Goal: Information Seeking & Learning: Learn about a topic

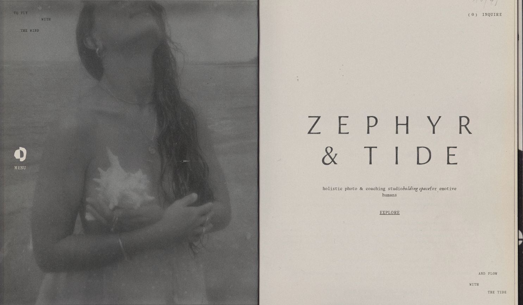
click at [391, 214] on link "Explore" at bounding box center [390, 213] width 220 height 21
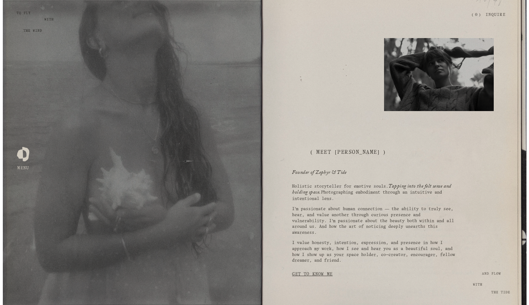
scroll to position [330, 0]
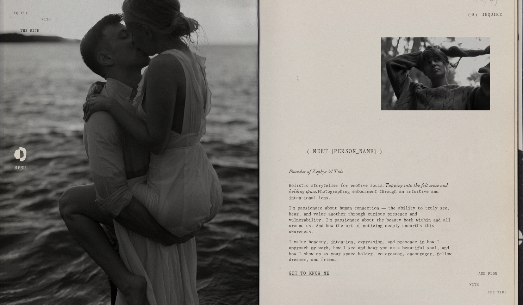
click at [20, 156] on div at bounding box center [20, 152] width 12 height 12
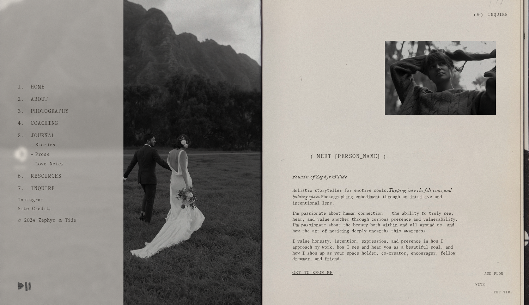
click at [42, 130] on link "Journal" at bounding box center [42, 136] width 29 height 12
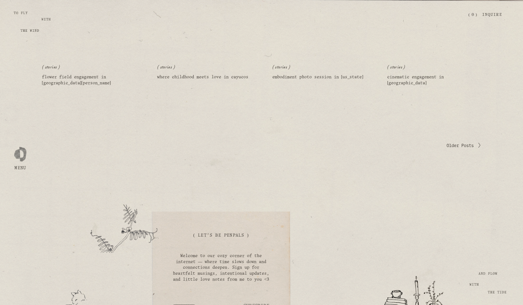
scroll to position [595, 0]
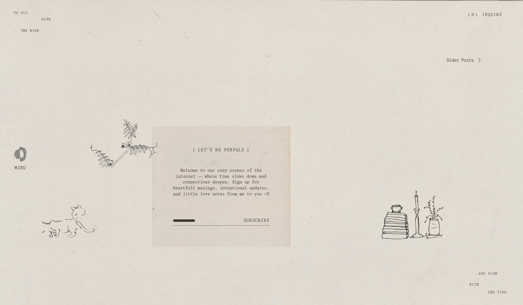
click at [458, 57] on span "Older Posts" at bounding box center [460, 60] width 27 height 6
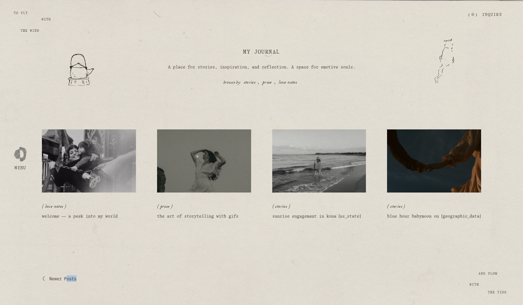
drag, startPoint x: 68, startPoint y: 288, endPoint x: 111, endPoint y: 269, distance: 47.3
click at [111, 269] on div "love notes Cece Torres 1/1/23 love notes Cece Torres 1/1/23 welcome — a peek in…" at bounding box center [261, 214] width 523 height 210
click at [301, 160] on img at bounding box center [319, 161] width 95 height 64
click at [101, 251] on div "love notes Cece Torres 1/1/23 love notes Cece Torres 1/1/23 welcome — a peek in…" at bounding box center [261, 214] width 523 height 210
click at [65, 277] on span "Newer Posts" at bounding box center [62, 279] width 27 height 6
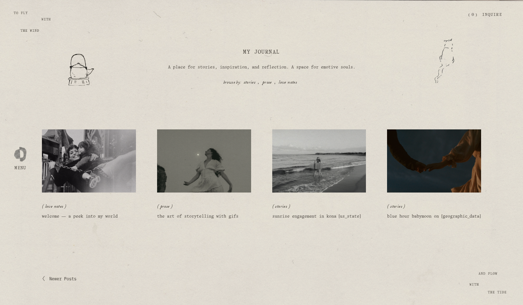
click at [68, 281] on span "Newer Posts" at bounding box center [62, 279] width 27 height 6
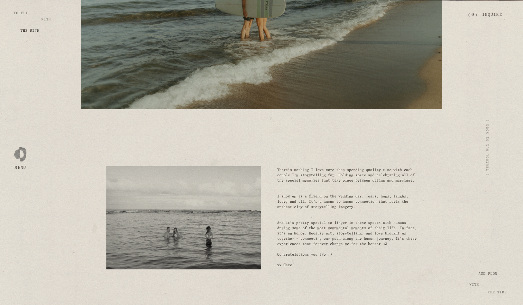
scroll to position [3466, 0]
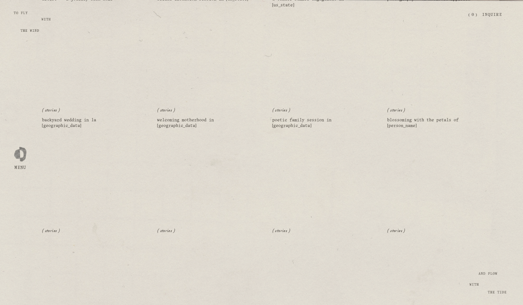
scroll to position [379, 0]
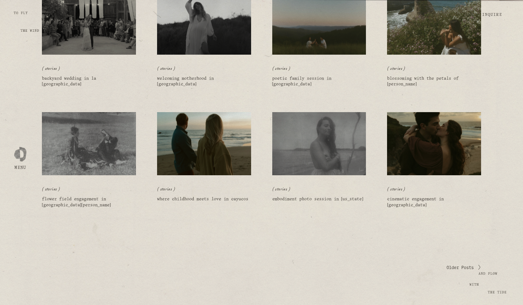
click at [474, 129] on img at bounding box center [434, 144] width 95 height 64
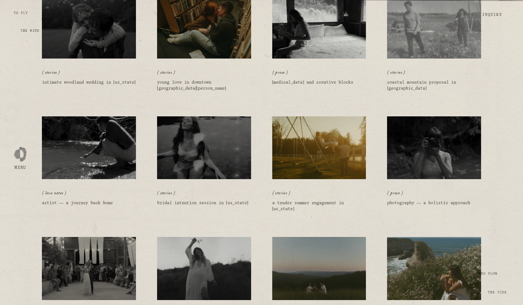
scroll to position [133, 0]
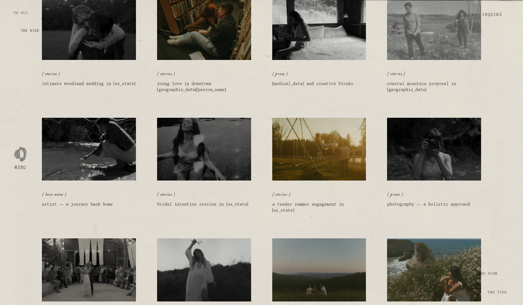
click at [120, 152] on img at bounding box center [88, 149] width 95 height 64
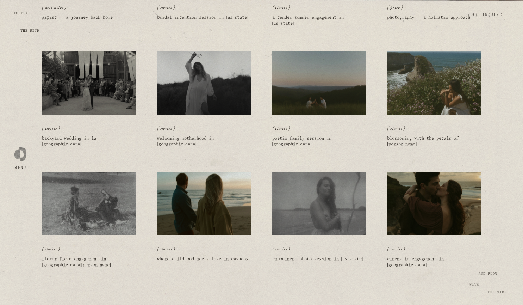
scroll to position [319, 0]
click at [183, 259] on link "where childhood meets love in cayucos" at bounding box center [202, 259] width 91 height 4
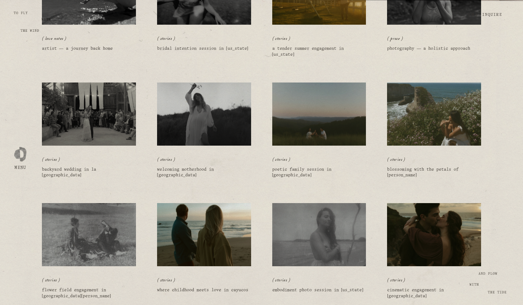
scroll to position [288, 0]
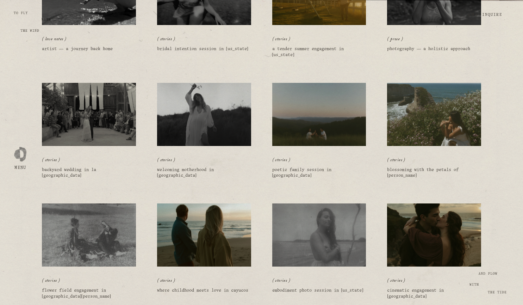
click at [421, 148] on div at bounding box center [434, 151] width 94 height 11
click at [422, 123] on img at bounding box center [434, 114] width 95 height 64
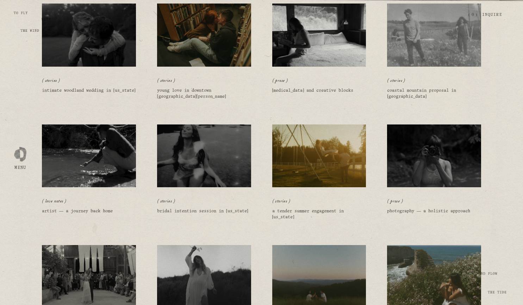
scroll to position [126, 0]
click at [398, 91] on link "coastal mountain proposal in Bay Area" at bounding box center [421, 93] width 69 height 10
click at [101, 180] on img at bounding box center [88, 156] width 95 height 64
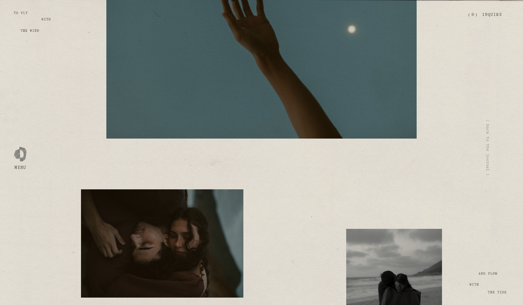
scroll to position [9577, 0]
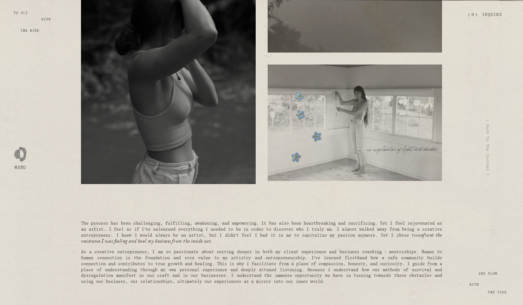
scroll to position [533, 0]
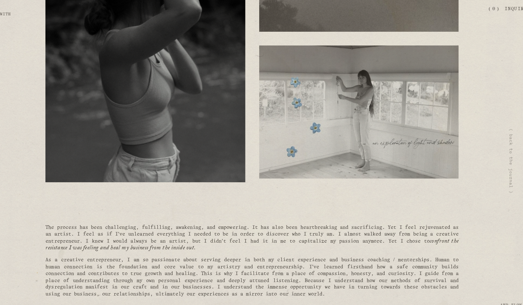
click at [470, 186] on article "artist — a journey back home love notes Jan 1 Written By Cece Torres An explora…" at bounding box center [261, 53] width 523 height 1173
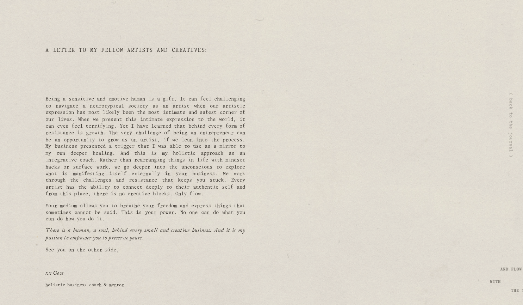
scroll to position [816, 0]
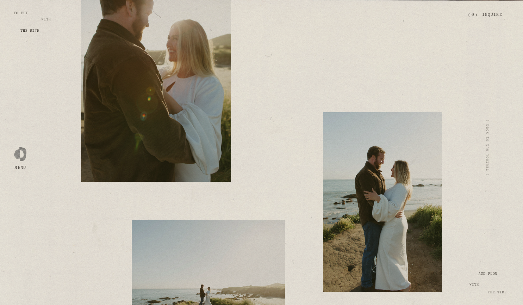
scroll to position [566, 0]
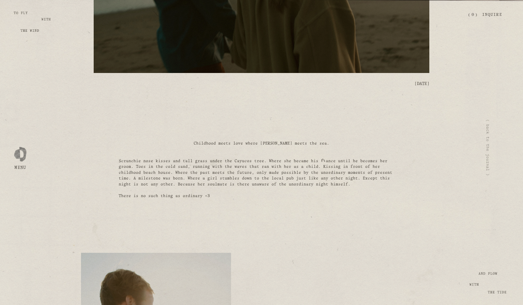
scroll to position [220, 0]
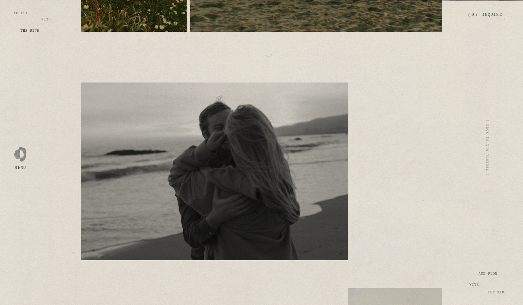
scroll to position [3795, 0]
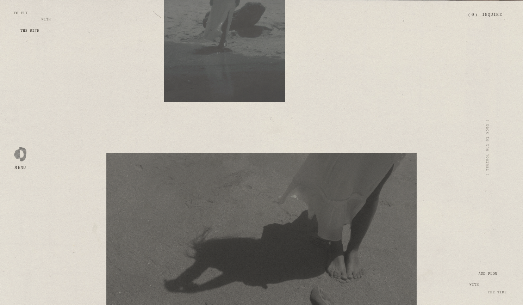
scroll to position [10049, 0]
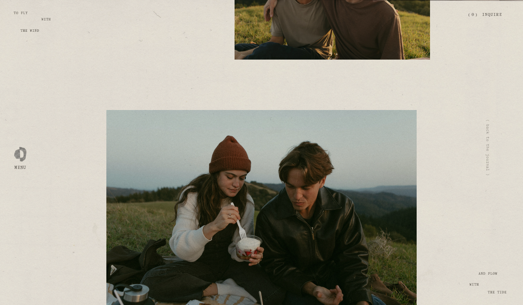
scroll to position [4760, 0]
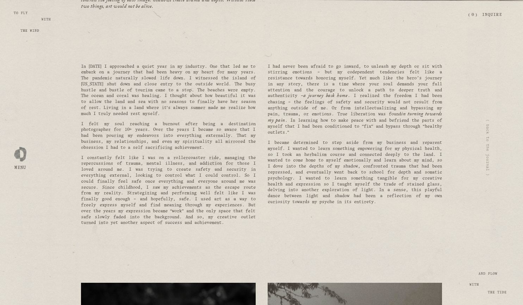
scroll to position [263, 0]
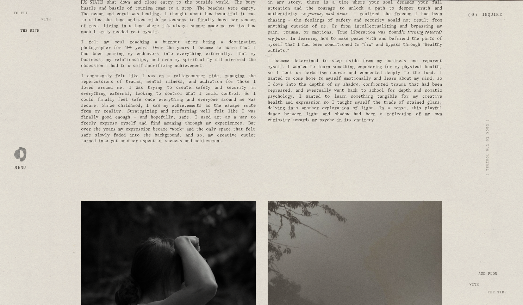
click at [248, 183] on div at bounding box center [261, 172] width 373 height 44
click at [262, 191] on div at bounding box center [261, 172] width 373 height 44
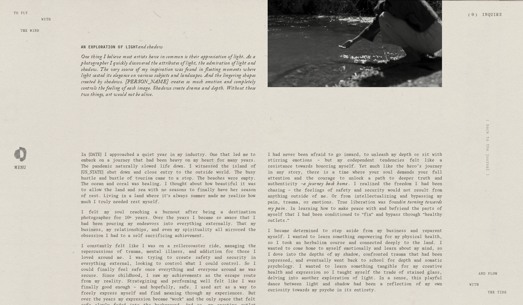
scroll to position [93, 0]
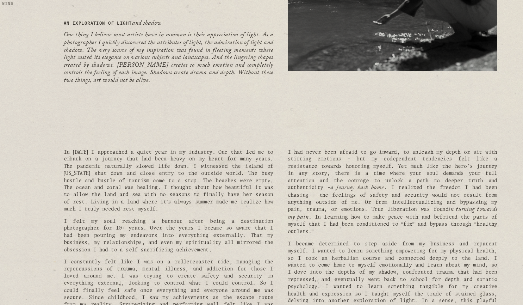
click at [263, 114] on div at bounding box center [261, 125] width 373 height 42
click at [270, 128] on div at bounding box center [261, 125] width 373 height 42
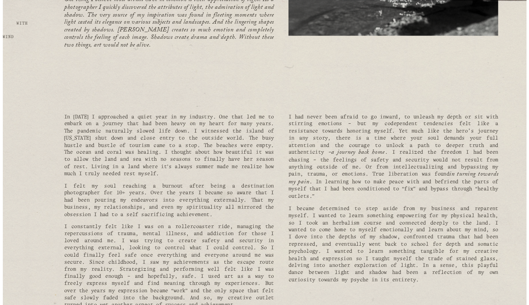
scroll to position [0, 0]
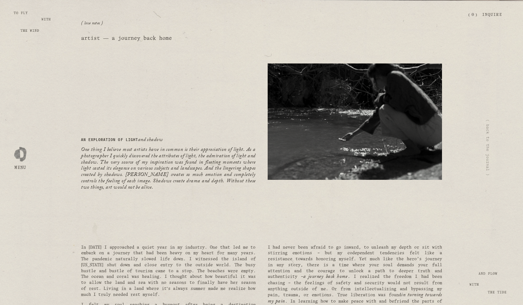
click at [21, 159] on div at bounding box center [20, 152] width 12 height 12
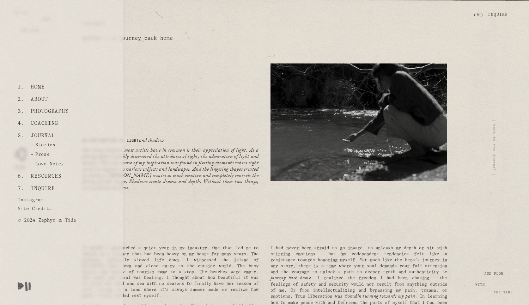
click at [55, 165] on link "Love Notes" at bounding box center [42, 165] width 49 height 9
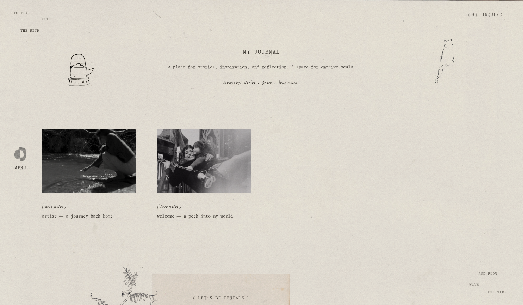
click at [19, 157] on div at bounding box center [20, 152] width 12 height 12
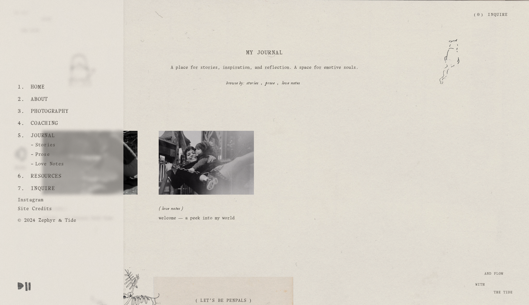
click at [43, 143] on link "Stories" at bounding box center [38, 146] width 40 height 9
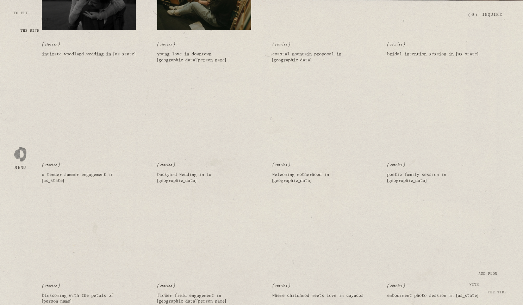
scroll to position [162, 0]
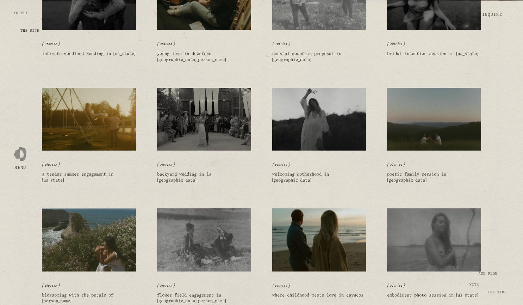
click at [103, 55] on link "intimate woodland wedding in [US_STATE]" at bounding box center [89, 54] width 94 height 4
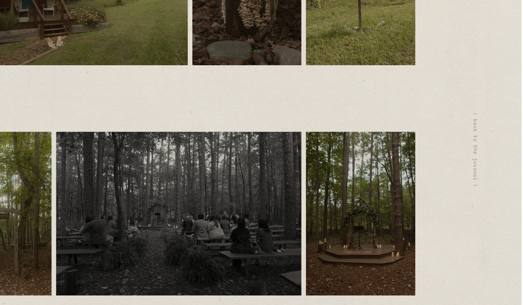
scroll to position [7105, 0]
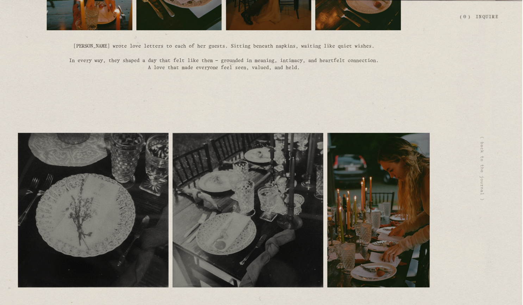
scroll to position [14946, 0]
